Goal: Task Accomplishment & Management: Use online tool/utility

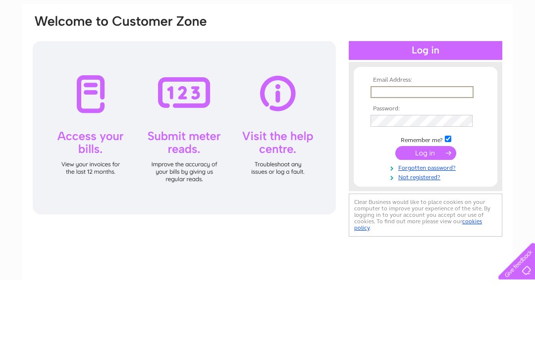
type input "rossengineering@tiscali.co.uk"
click at [426, 215] on input "submit" at bounding box center [425, 222] width 61 height 14
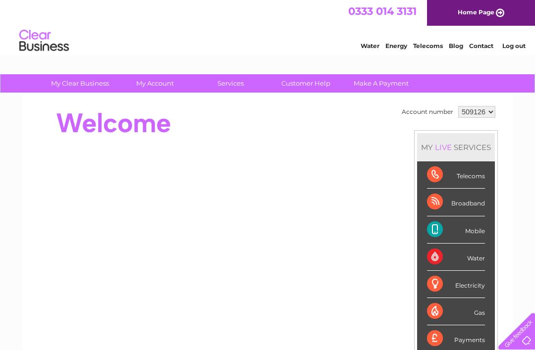
click at [260, 123] on div at bounding box center [212, 124] width 361 height 40
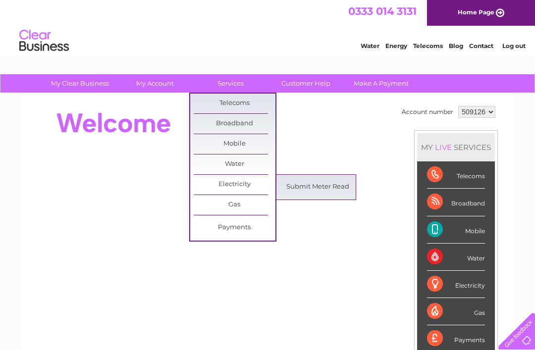
click at [323, 190] on link "Submit Meter Read" at bounding box center [318, 187] width 82 height 20
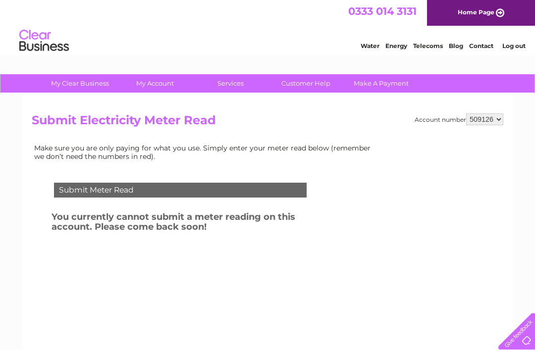
click at [493, 121] on select "509126 534805 985313" at bounding box center [484, 119] width 37 height 12
select select "534805"
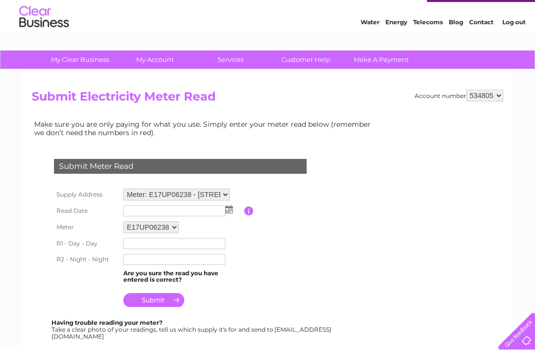
scroll to position [28, 0]
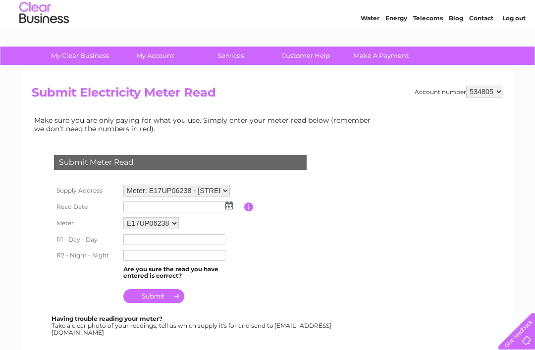
click at [139, 204] on input "text" at bounding box center [174, 207] width 102 height 11
click at [225, 210] on input "text" at bounding box center [174, 208] width 103 height 12
click at [232, 205] on img at bounding box center [229, 206] width 7 height 8
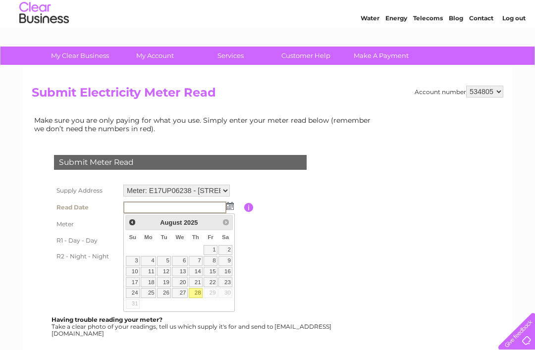
click at [200, 295] on link "28" at bounding box center [196, 293] width 14 height 10
type input "2025/08/28"
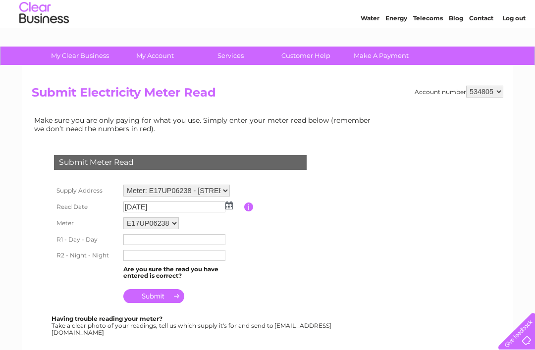
click at [135, 244] on input "text" at bounding box center [174, 239] width 102 height 11
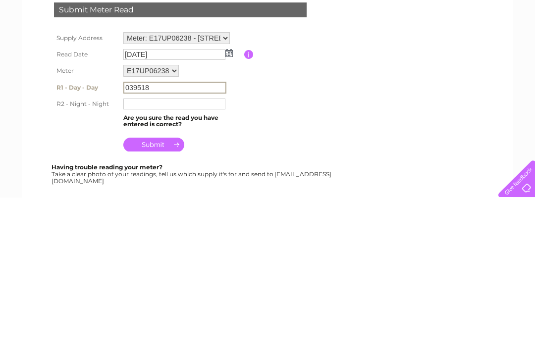
type input "039518"
click at [135, 251] on input "text" at bounding box center [174, 256] width 102 height 11
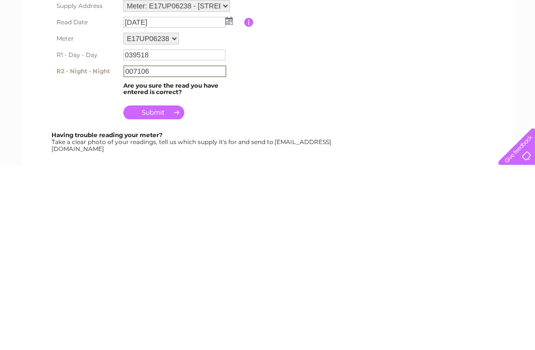
type input "007106"
click at [162, 290] on input "submit" at bounding box center [153, 297] width 61 height 14
